Goal: Information Seeking & Learning: Learn about a topic

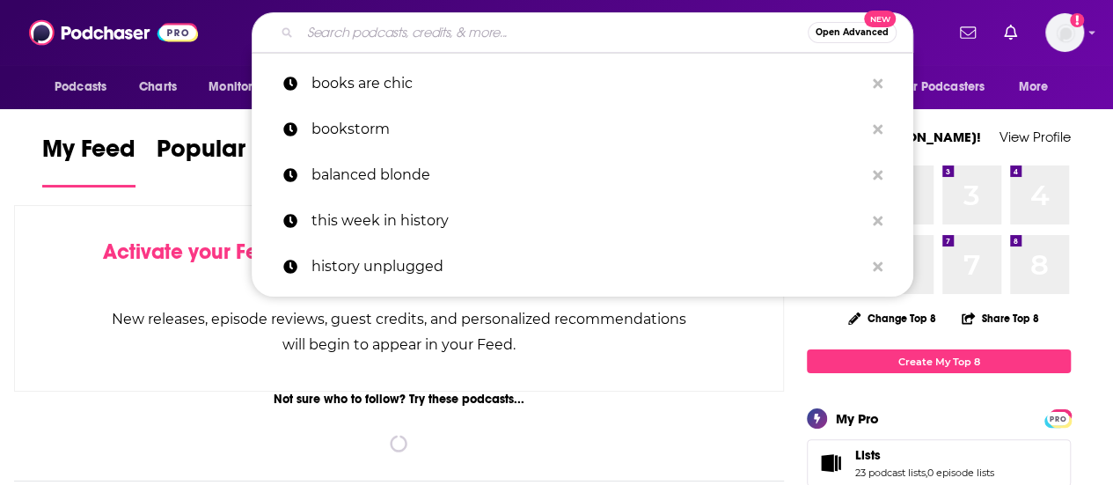
click at [528, 33] on input "Search podcasts, credits, & more..." at bounding box center [554, 32] width 508 height 28
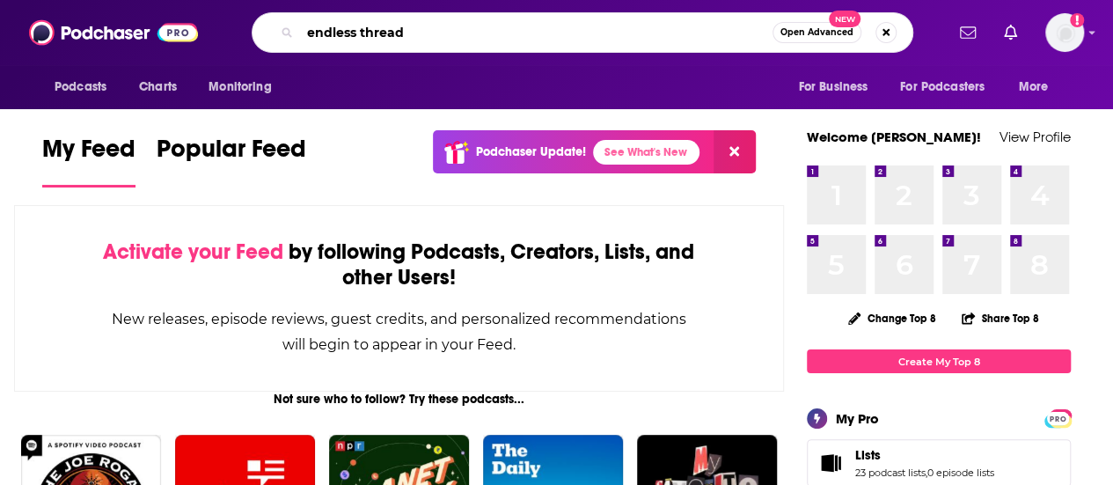
type input "endless thread"
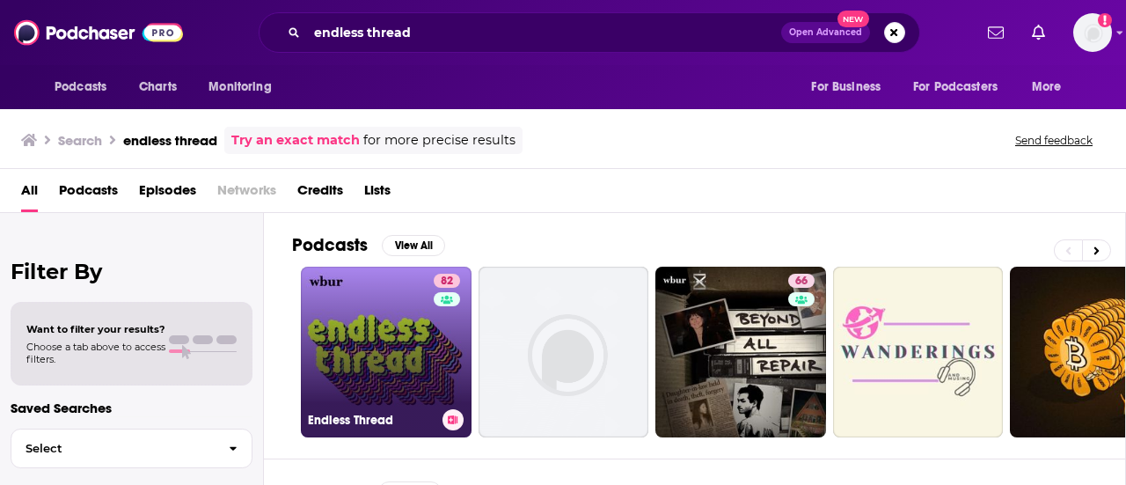
click at [394, 297] on link "82 Endless Thread" at bounding box center [386, 352] width 171 height 171
